Goal: Information Seeking & Learning: Learn about a topic

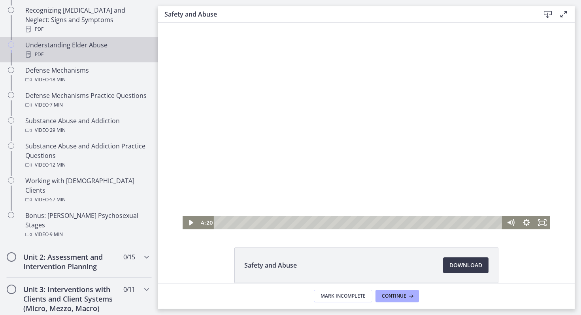
scroll to position [435, 0]
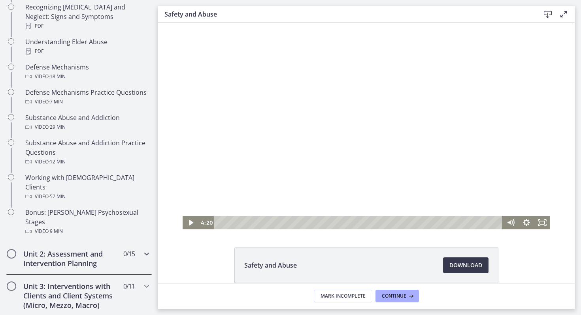
click at [97, 249] on h2 "Unit 2: Assessment and Intervention Planning" at bounding box center [71, 258] width 96 height 19
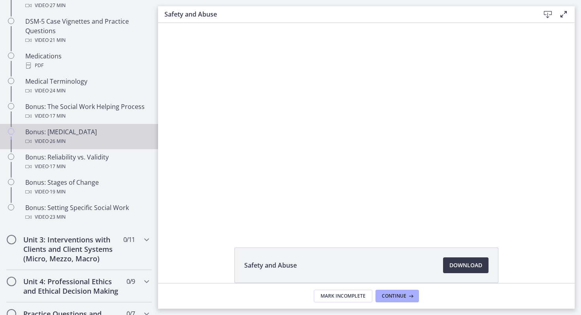
scroll to position [564, 0]
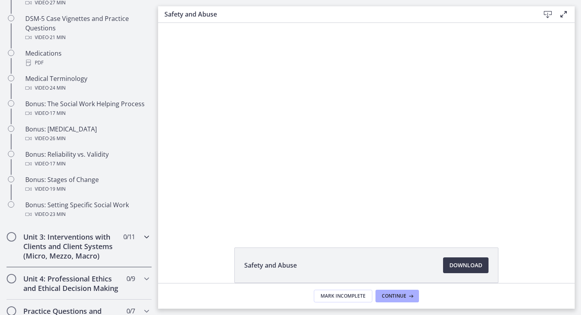
click at [78, 248] on h2 "Unit 3: Interventions with Clients and Client Systems (Micro, Mezzo, Macro)" at bounding box center [71, 246] width 96 height 28
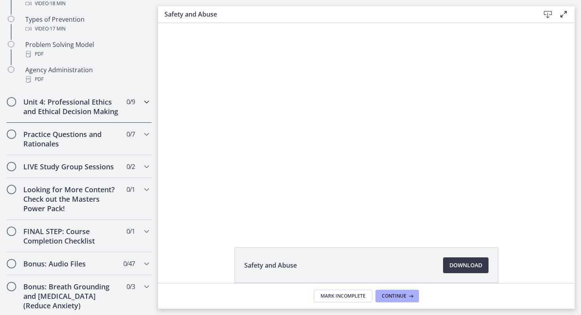
click at [90, 111] on h2 "Unit 4: Professional Ethics and Ethical Decision Making" at bounding box center [71, 106] width 96 height 19
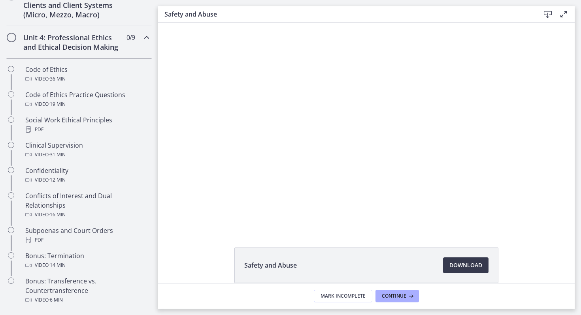
scroll to position [323, 0]
click at [96, 43] on h2 "Unit 4: Professional Ethics and Ethical Decision Making" at bounding box center [71, 43] width 96 height 19
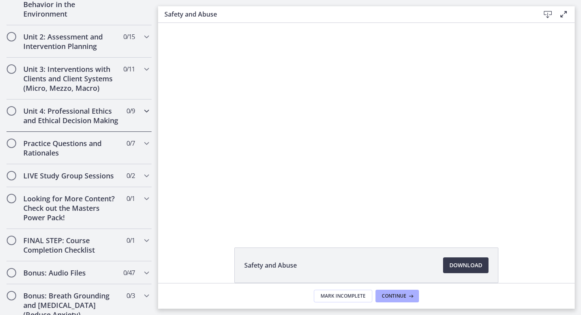
scroll to position [205, 0]
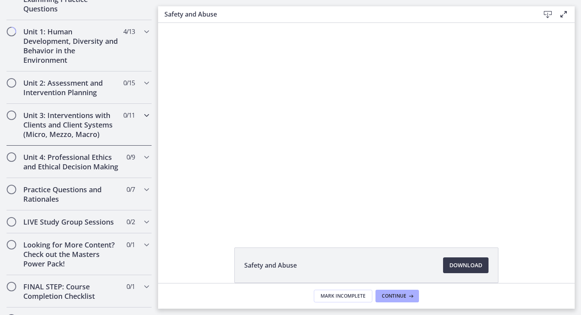
click at [97, 113] on h2 "Unit 3: Interventions with Clients and Client Systems (Micro, Mezzo, Macro)" at bounding box center [71, 125] width 96 height 28
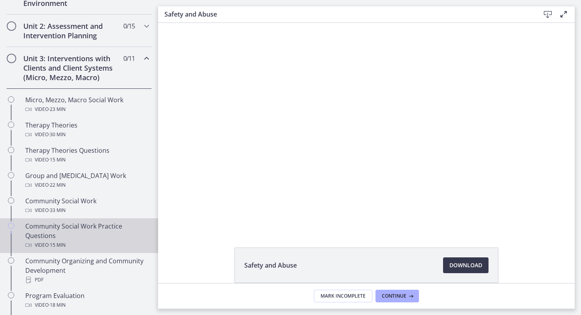
scroll to position [257, 0]
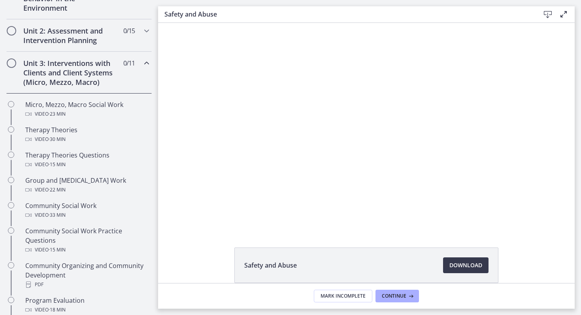
click at [84, 83] on h2 "Unit 3: Interventions with Clients and Client Systems (Micro, Mezzo, Macro)" at bounding box center [71, 72] width 96 height 28
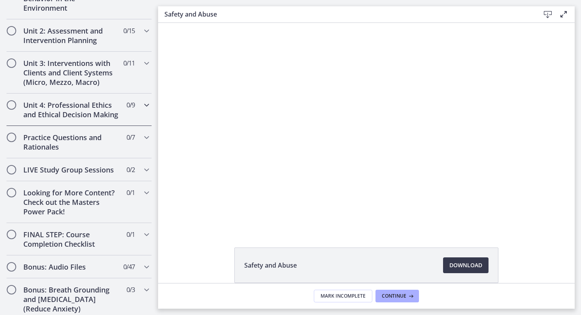
click at [88, 114] on h2 "Unit 4: Professional Ethics and Ethical Decision Making" at bounding box center [71, 109] width 96 height 19
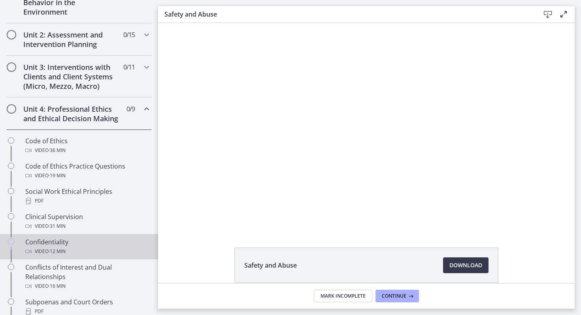
scroll to position [247, 0]
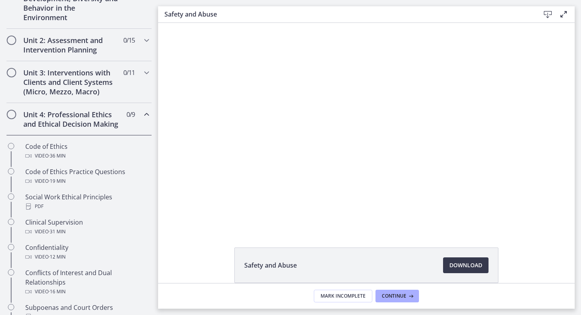
click at [76, 120] on h2 "Unit 4: Professional Ethics and Ethical Decision Making" at bounding box center [71, 119] width 96 height 19
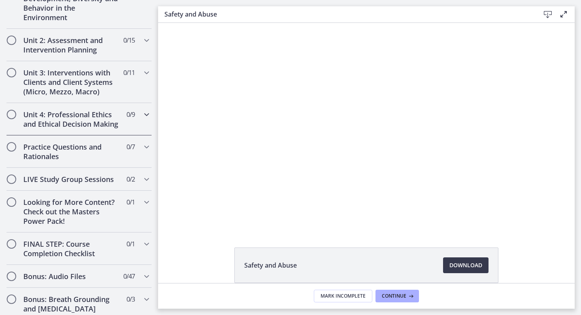
click at [76, 120] on h2 "Unit 4: Professional Ethics and Ethical Decision Making" at bounding box center [71, 119] width 96 height 19
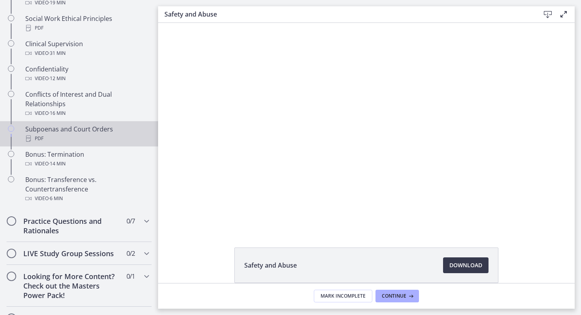
scroll to position [432, 0]
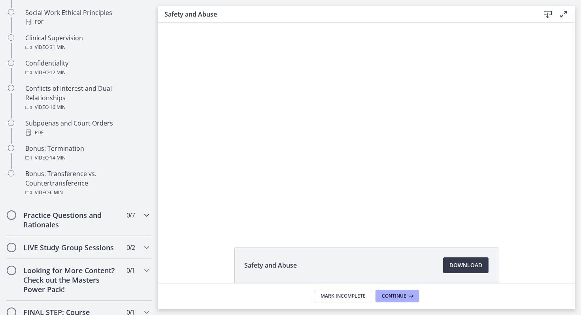
click at [87, 214] on h2 "Practice Questions and Rationales" at bounding box center [71, 220] width 96 height 19
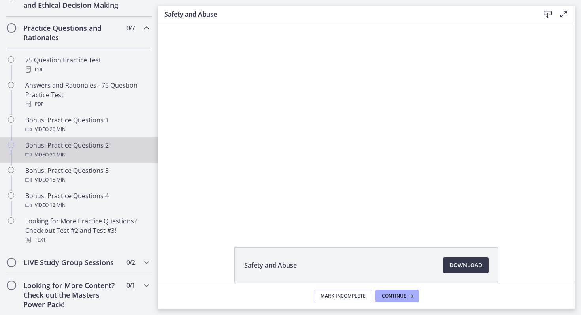
scroll to position [364, 0]
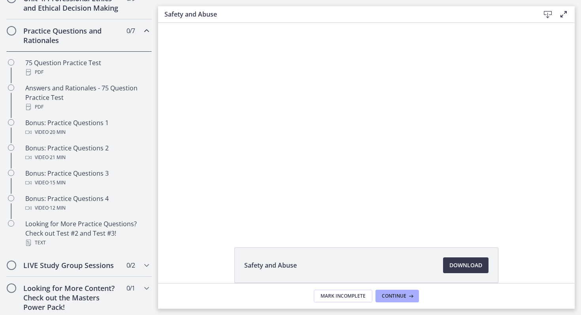
click at [96, 33] on h2 "Practice Questions and Rationales" at bounding box center [71, 35] width 96 height 19
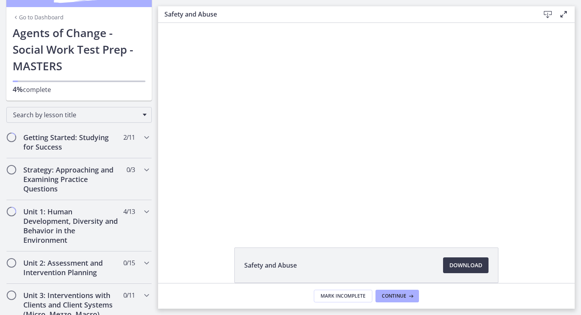
scroll to position [25, 0]
click at [106, 226] on h2 "Unit 1: Human Development, Diversity and Behavior in the Environment" at bounding box center [71, 226] width 96 height 38
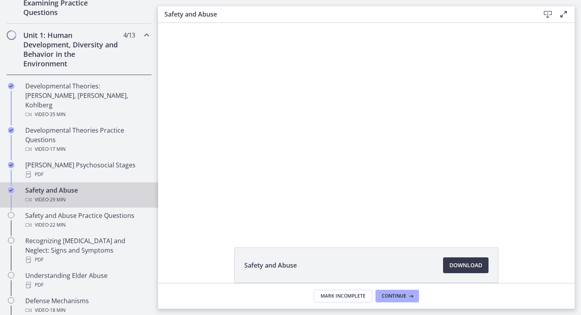
scroll to position [148, 0]
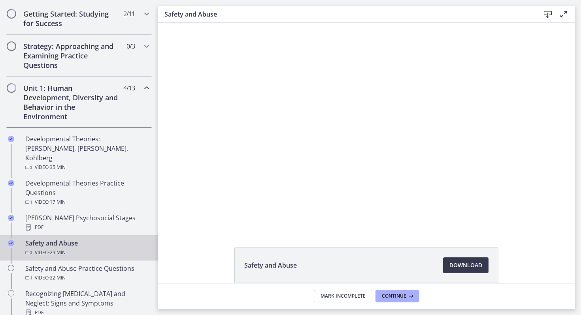
click at [96, 114] on h2 "Unit 1: Human Development, Diversity and Behavior in the Environment" at bounding box center [71, 102] width 96 height 38
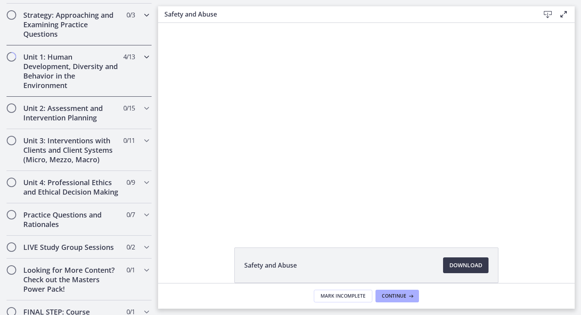
scroll to position [182, 0]
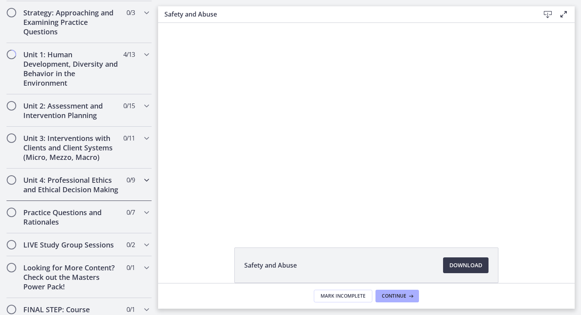
click at [139, 182] on div "Unit 4: Professional Ethics and Ethical Decision Making 0 / 9 Completed" at bounding box center [78, 185] width 145 height 32
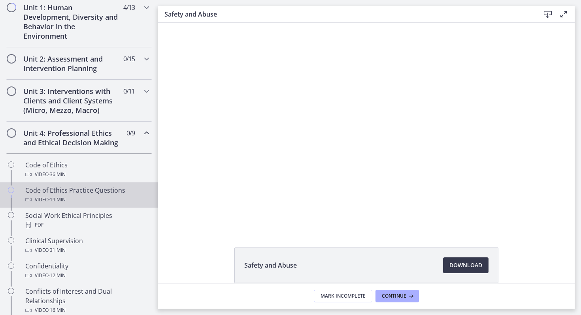
scroll to position [228, 0]
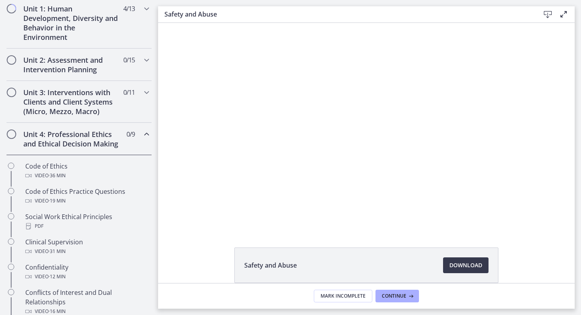
click at [86, 142] on h2 "Unit 4: Professional Ethics and Ethical Decision Making" at bounding box center [71, 139] width 96 height 19
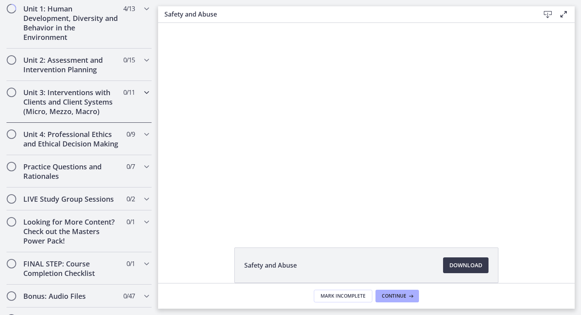
click at [78, 105] on h2 "Unit 3: Interventions with Clients and Client Systems (Micro, Mezzo, Macro)" at bounding box center [71, 102] width 96 height 28
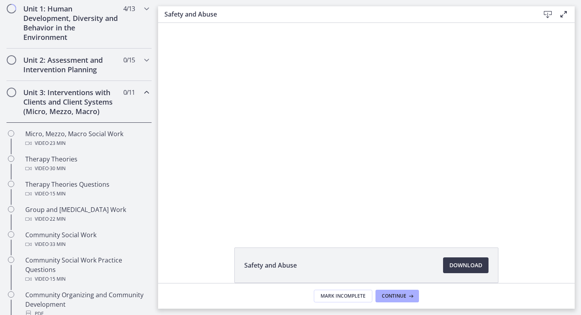
click at [78, 105] on h2 "Unit 3: Interventions with Clients and Client Systems (Micro, Mezzo, Macro)" at bounding box center [71, 102] width 96 height 28
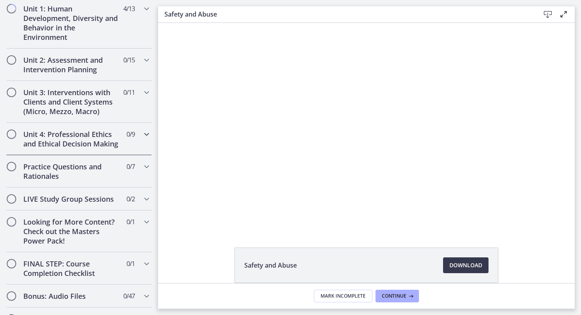
click at [73, 133] on h2 "Unit 4: Professional Ethics and Ethical Decision Making" at bounding box center [71, 139] width 96 height 19
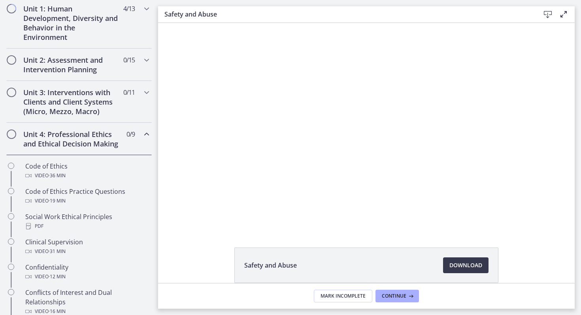
click at [73, 133] on h2 "Unit 4: Professional Ethics and Ethical Decision Making" at bounding box center [71, 139] width 96 height 19
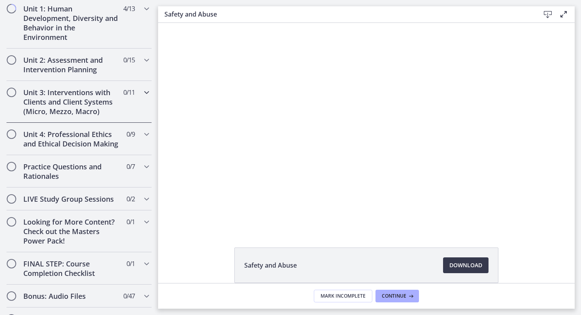
click at [71, 107] on h2 "Unit 3: Interventions with Clients and Client Systems (Micro, Mezzo, Macro)" at bounding box center [71, 102] width 96 height 28
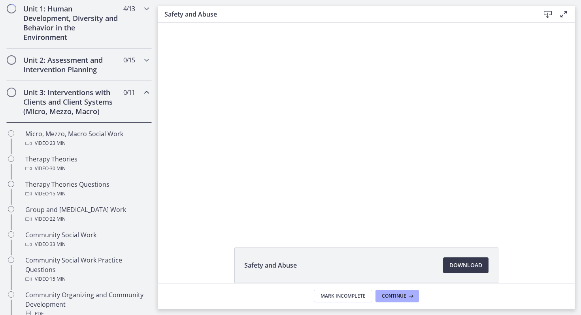
click at [72, 107] on h2 "Unit 3: Interventions with Clients and Client Systems (Micro, Mezzo, Macro)" at bounding box center [71, 102] width 96 height 28
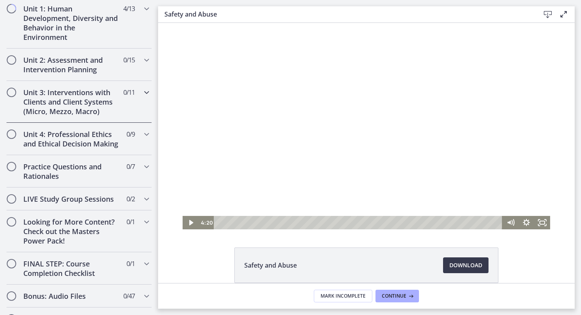
scroll to position [38, 0]
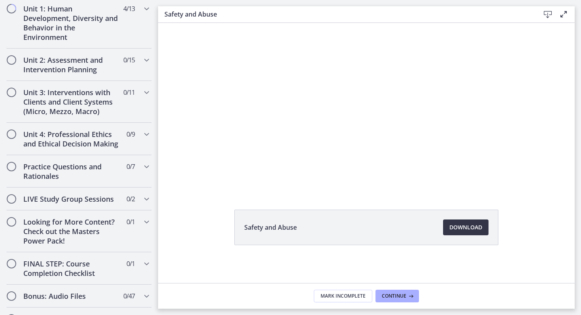
click at [466, 229] on span "Download Opens in a new window" at bounding box center [465, 227] width 33 height 9
